Goal: Information Seeking & Learning: Learn about a topic

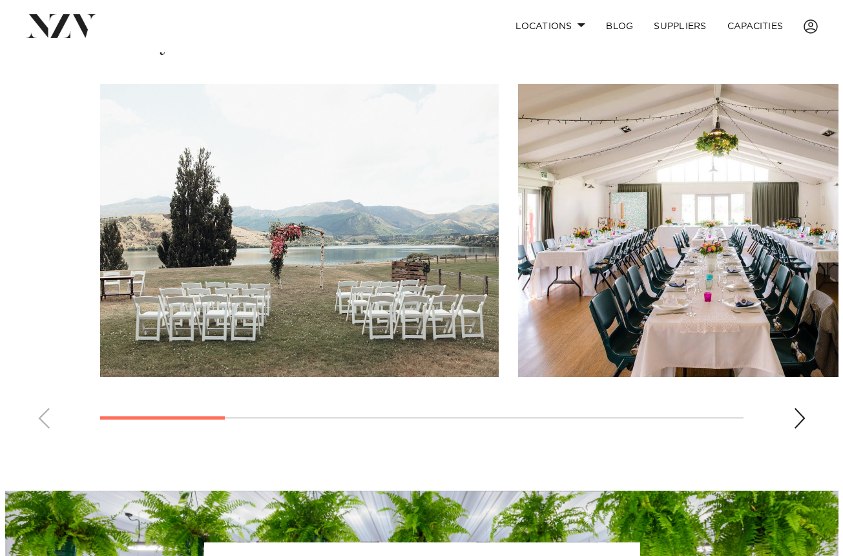
scroll to position [917, 0]
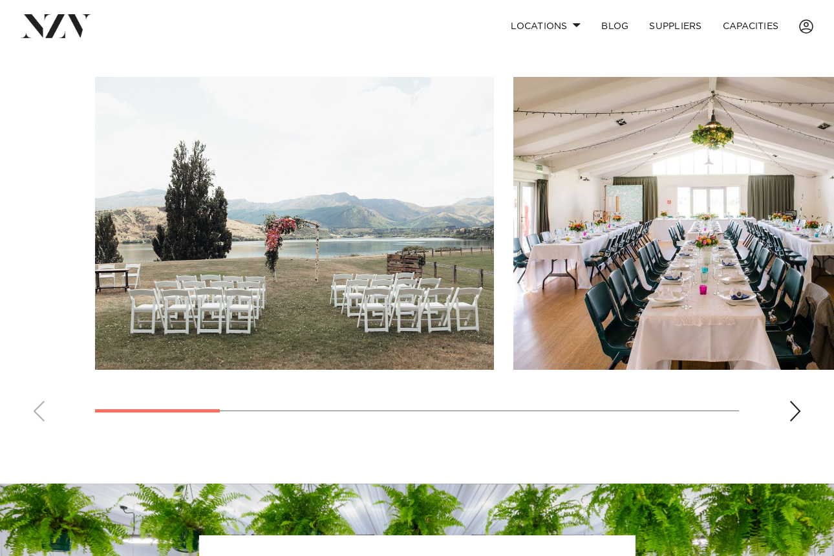
click at [792, 411] on div "Next slide" at bounding box center [795, 411] width 13 height 21
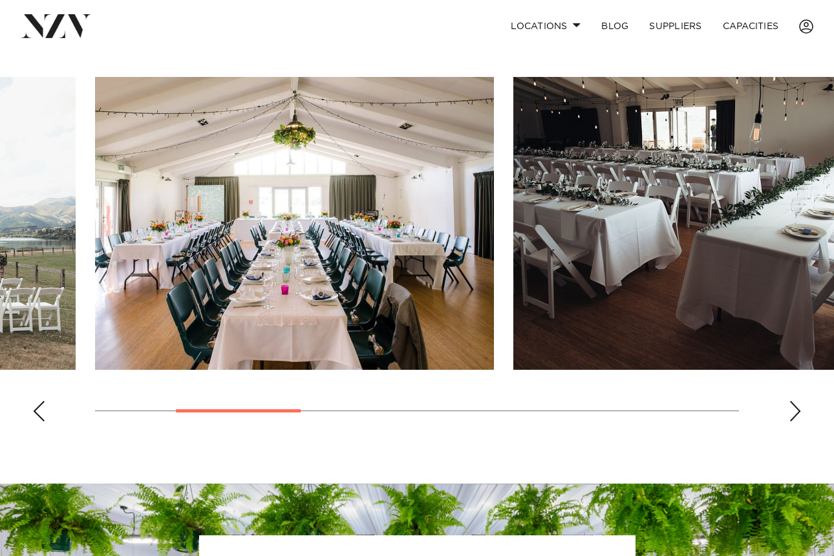
click at [357, 290] on img "2 / 8" at bounding box center [294, 223] width 399 height 293
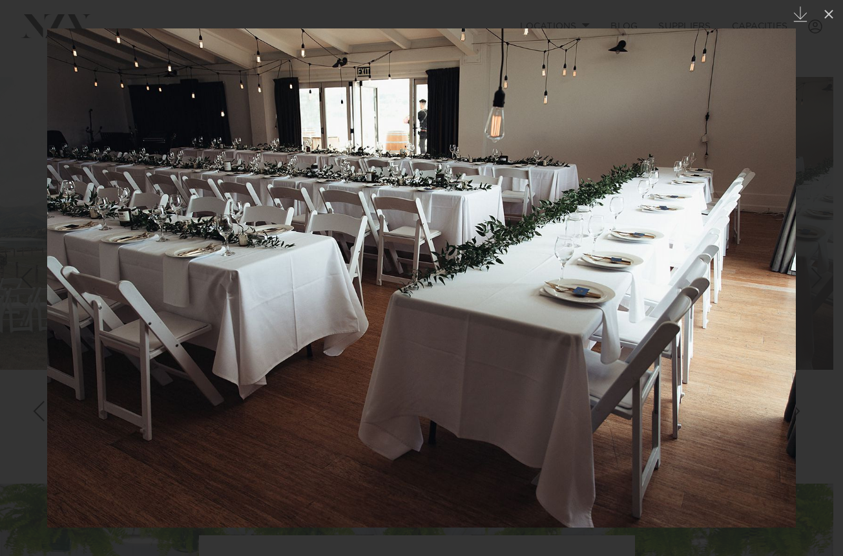
click at [631, 284] on img at bounding box center [421, 277] width 749 height 499
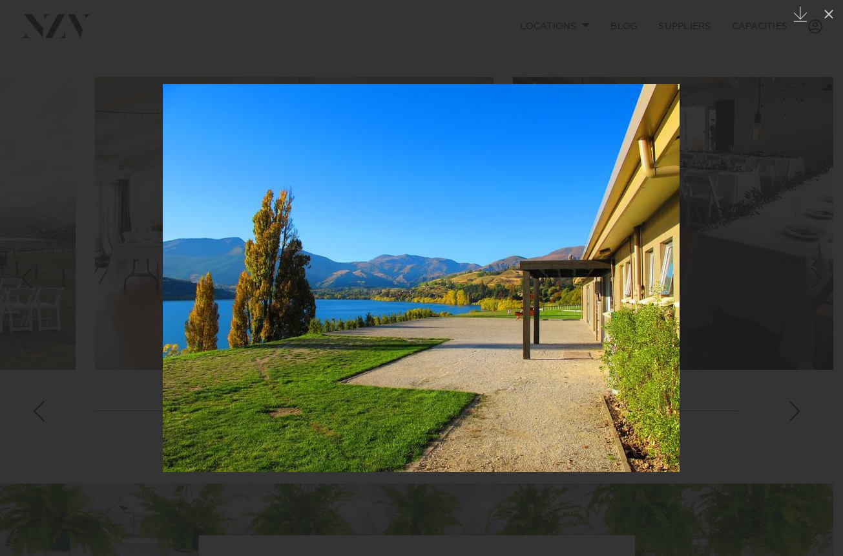
click at [790, 331] on div at bounding box center [421, 278] width 843 height 556
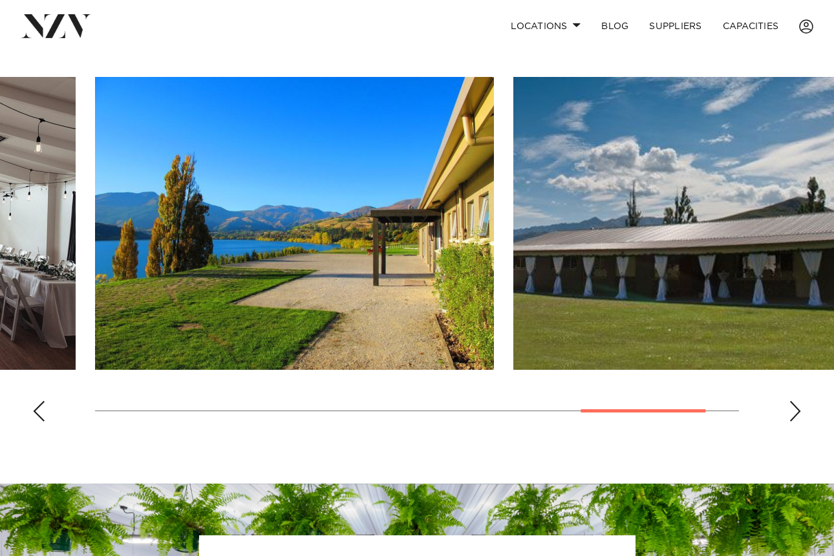
click at [681, 286] on img "8 / 8" at bounding box center [712, 223] width 399 height 293
